Goal: Information Seeking & Learning: Learn about a topic

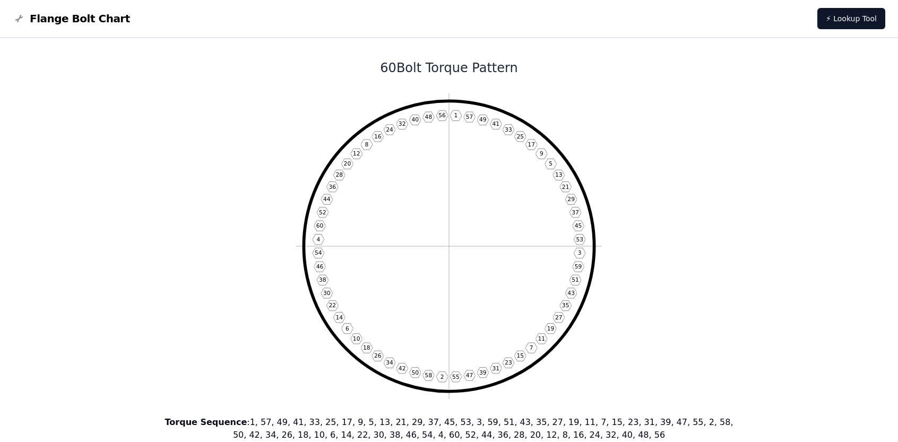
click at [407, 60] on h1 "60 Bolt Torque Pattern" at bounding box center [449, 67] width 570 height 17
click at [16, 16] on img at bounding box center [19, 18] width 13 height 13
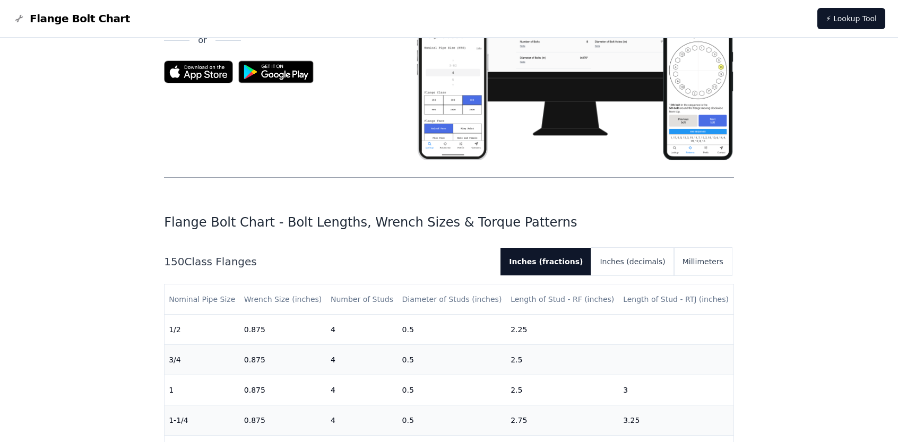
scroll to position [106, 0]
